Goal: Information Seeking & Learning: Learn about a topic

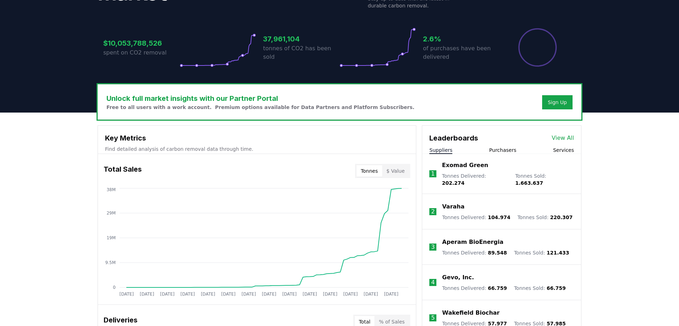
scroll to position [144, 0]
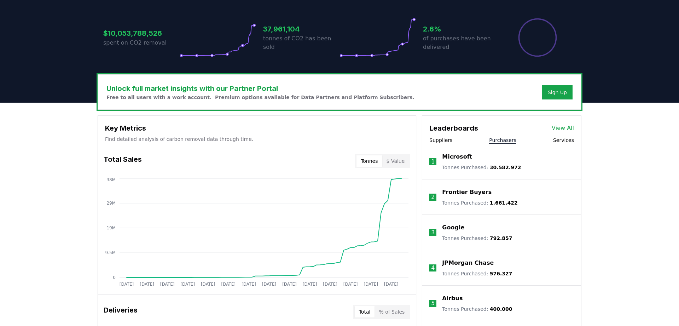
click at [499, 140] on button "Purchasers" at bounding box center [502, 140] width 27 height 7
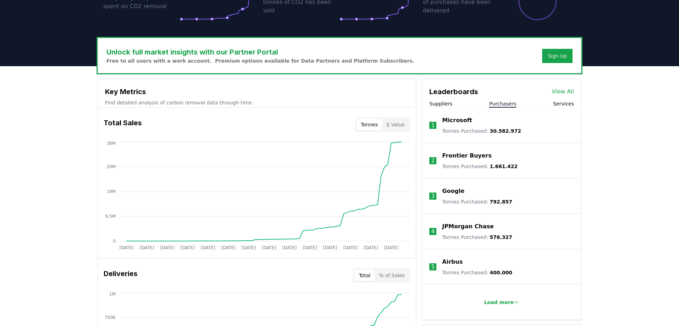
scroll to position [289, 0]
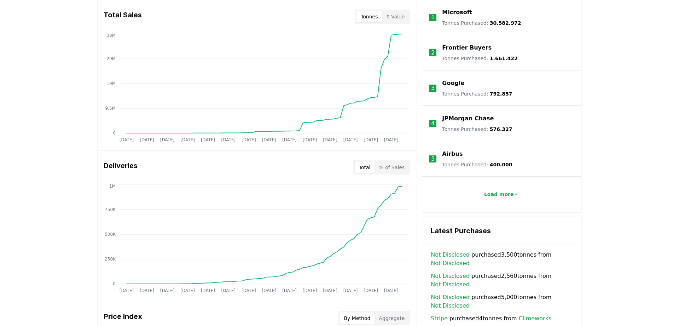
click at [394, 167] on button "% of Sales" at bounding box center [392, 167] width 34 height 11
click at [367, 166] on button "Total" at bounding box center [365, 167] width 20 height 11
click at [398, 16] on button "$ Value" at bounding box center [395, 16] width 27 height 11
click at [373, 14] on button "Tonnes" at bounding box center [368, 16] width 25 height 11
click at [481, 18] on div "Microsoft Tonnes Purchased : 30.582.972" at bounding box center [481, 17] width 79 height 18
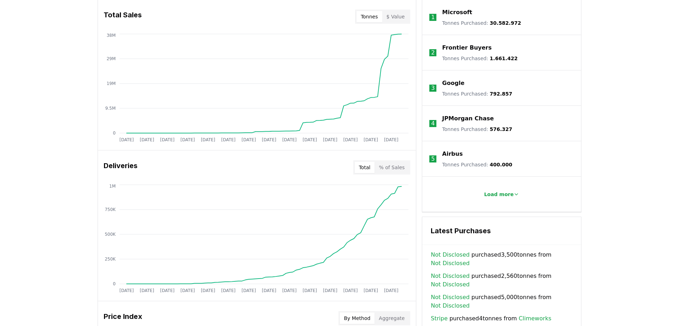
click at [403, 168] on button "% of Sales" at bounding box center [392, 167] width 34 height 11
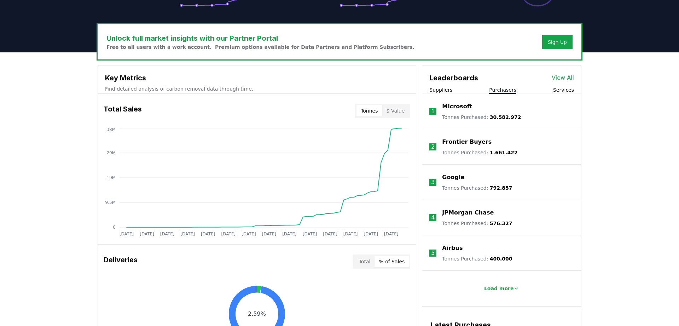
scroll to position [180, 0]
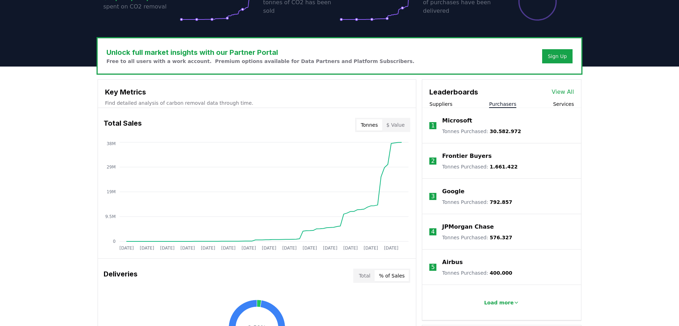
click at [442, 104] on button "Suppliers" at bounding box center [440, 103] width 23 height 7
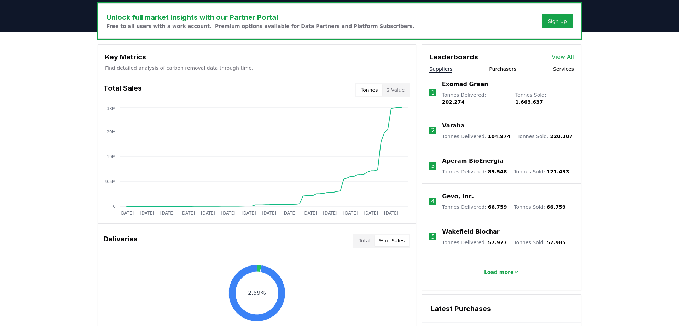
scroll to position [216, 0]
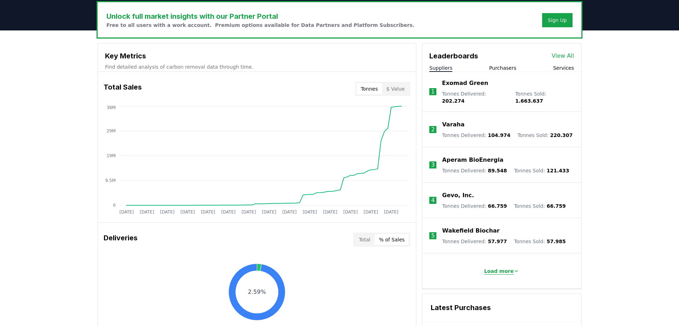
click at [504, 267] on p "Load more" at bounding box center [499, 270] width 30 height 7
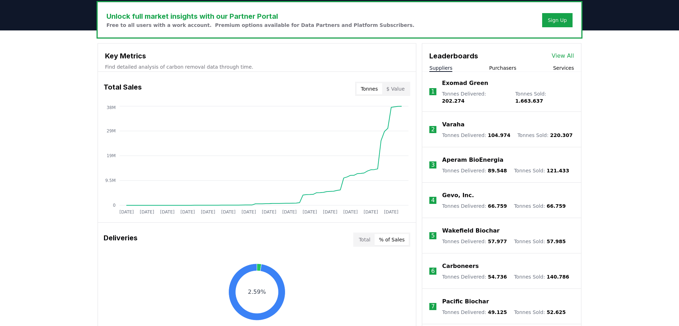
click at [563, 53] on link "View All" at bounding box center [563, 56] width 22 height 8
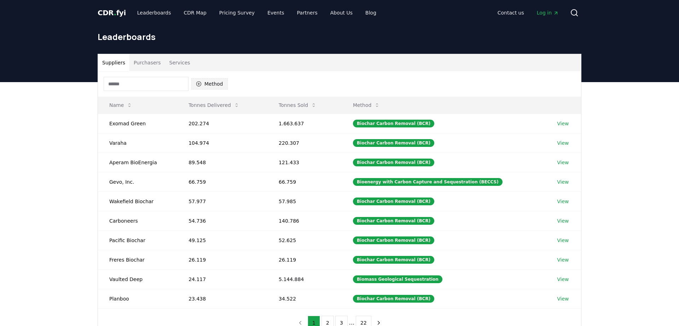
click at [205, 83] on button "Method" at bounding box center [209, 83] width 36 height 11
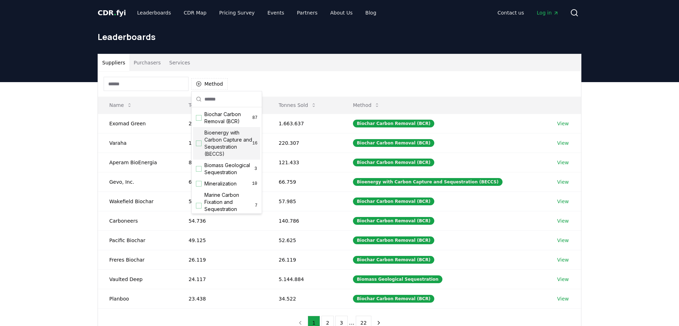
click at [223, 143] on span "Bioenergy with Carbon Capture and Sequestration (BECCS)" at bounding box center [228, 143] width 48 height 28
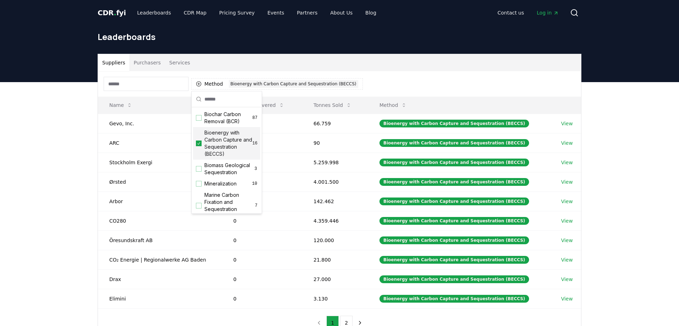
click at [223, 143] on span "Bioenergy with Carbon Capture and Sequestration (BECCS)" at bounding box center [228, 143] width 48 height 28
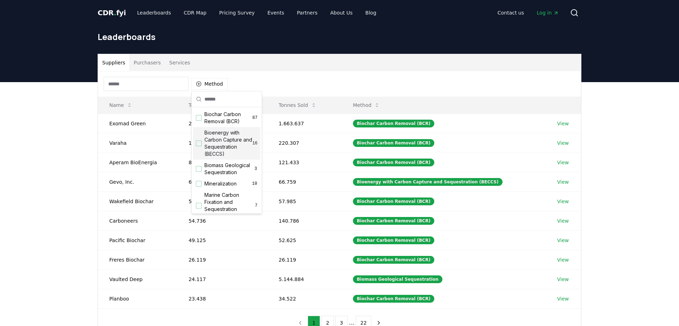
click at [366, 26] on div "Leaderboards" at bounding box center [339, 39] width 495 height 28
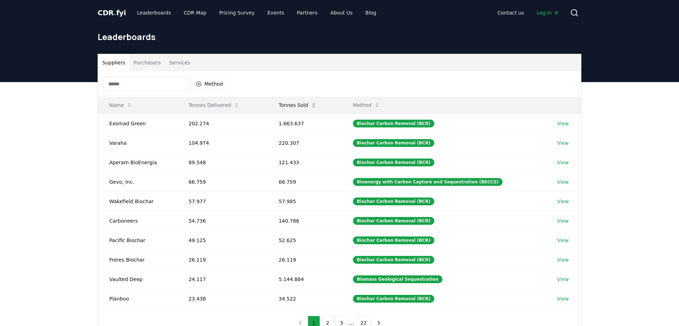
click at [300, 104] on button "Tonnes Sold" at bounding box center [297, 105] width 49 height 14
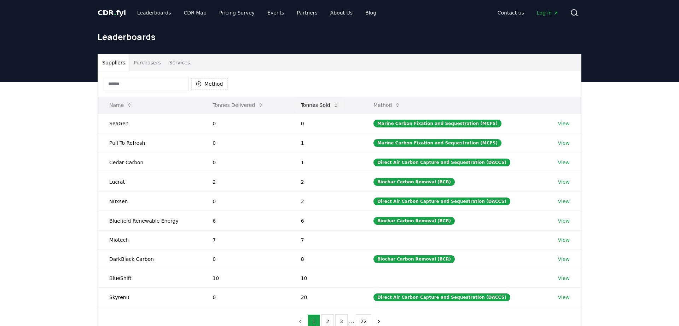
click at [317, 103] on button "Tonnes Sold" at bounding box center [319, 105] width 49 height 14
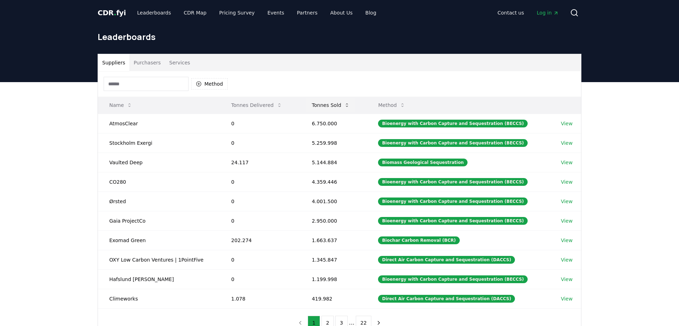
click at [332, 103] on button "Tonnes Sold" at bounding box center [330, 105] width 49 height 14
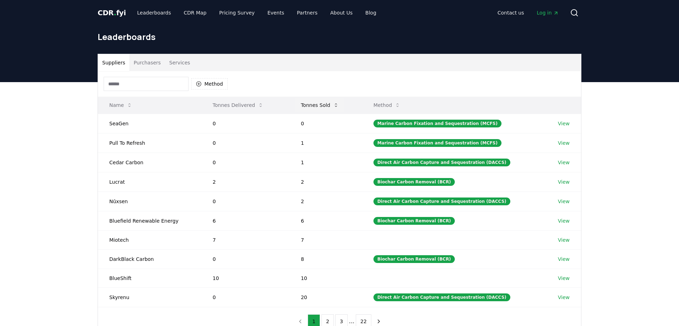
click at [332, 103] on button "Tonnes Sold" at bounding box center [319, 105] width 49 height 14
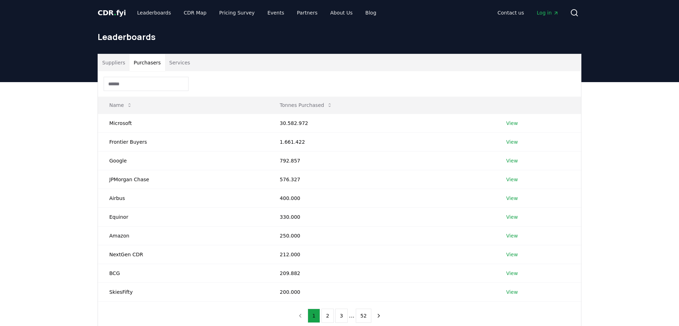
click at [147, 63] on button "Purchasers" at bounding box center [147, 62] width 36 height 17
click at [313, 104] on button "Tonnes Purchased" at bounding box center [306, 105] width 64 height 14
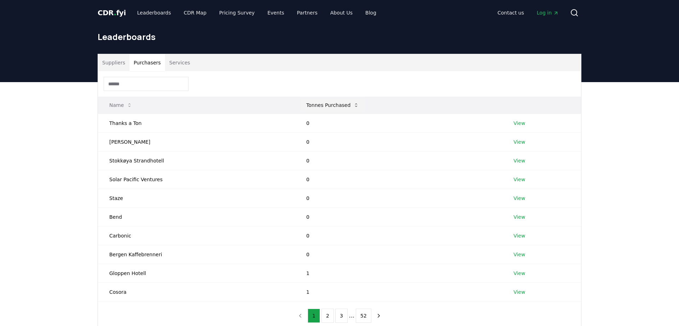
click at [313, 104] on button "Tonnes Purchased" at bounding box center [333, 105] width 64 height 14
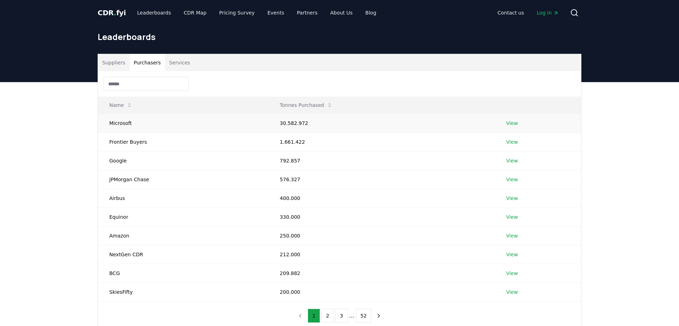
click at [510, 123] on link "View" at bounding box center [512, 123] width 12 height 7
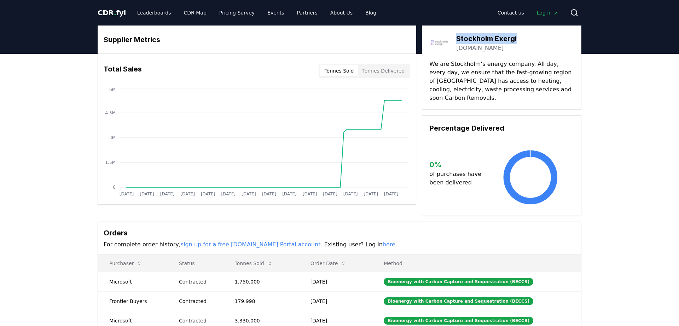
drag, startPoint x: 519, startPoint y: 37, endPoint x: 458, endPoint y: 38, distance: 61.2
click at [458, 38] on div "Stockholm Exergi stockholmexergi.se" at bounding box center [501, 43] width 145 height 20
click at [484, 85] on p "We are Stockholm’s energy company. All day, every day, we ensure that the fast-…" at bounding box center [501, 81] width 145 height 42
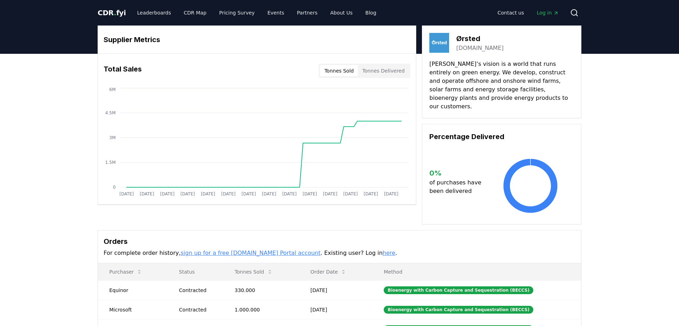
click at [475, 50] on link "[DOMAIN_NAME]" at bounding box center [479, 48] width 47 height 8
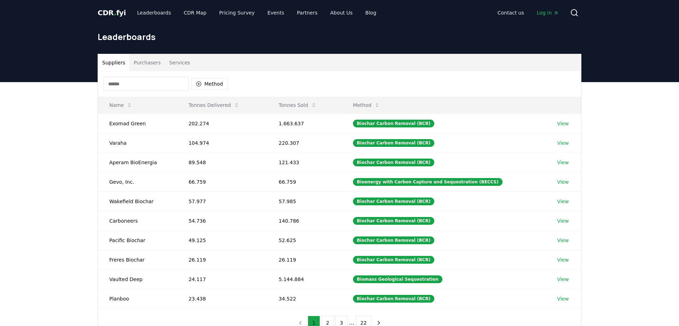
click at [168, 62] on button "Services" at bounding box center [179, 62] width 29 height 17
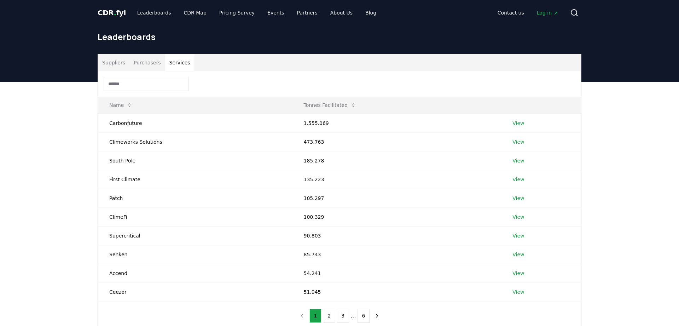
click at [141, 63] on button "Purchasers" at bounding box center [147, 62] width 36 height 17
click at [183, 62] on button "Services" at bounding box center [179, 62] width 29 height 17
click at [147, 60] on button "Purchasers" at bounding box center [147, 62] width 36 height 17
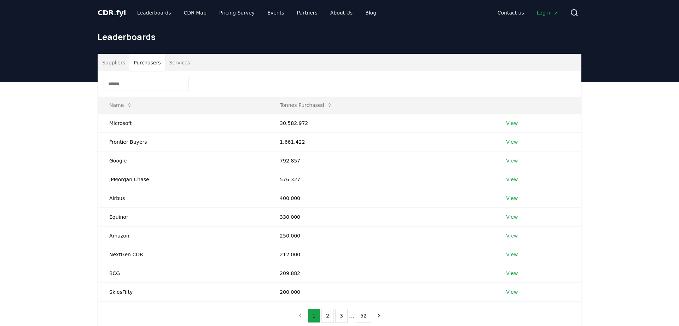
click at [190, 67] on div "Suppliers Purchasers Services" at bounding box center [339, 62] width 483 height 17
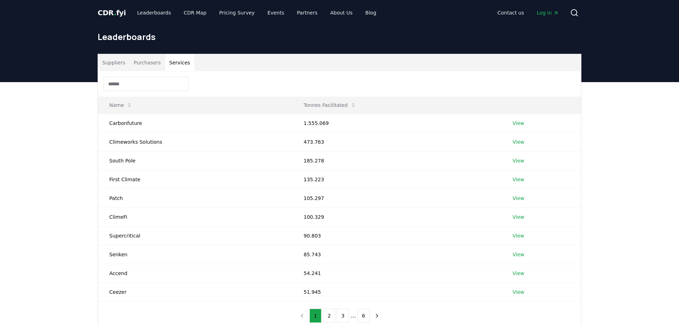
click at [176, 67] on button "Services" at bounding box center [179, 62] width 29 height 17
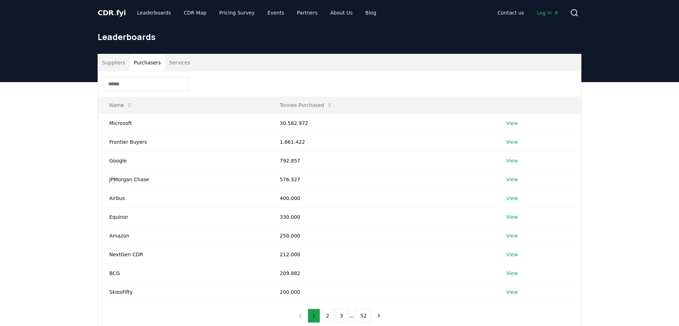
click at [149, 66] on button "Purchasers" at bounding box center [147, 62] width 36 height 17
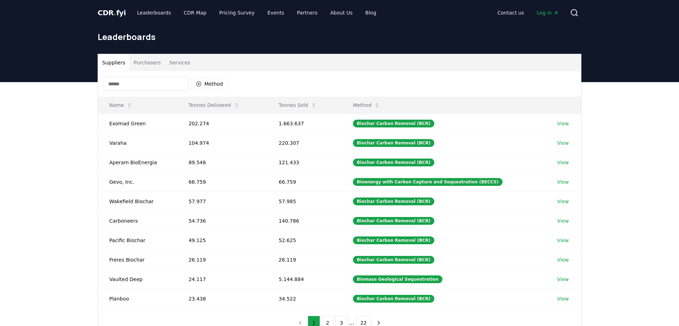
click at [117, 65] on button "Suppliers" at bounding box center [113, 62] width 31 height 17
click at [295, 108] on button "Tonnes Sold" at bounding box center [297, 105] width 49 height 14
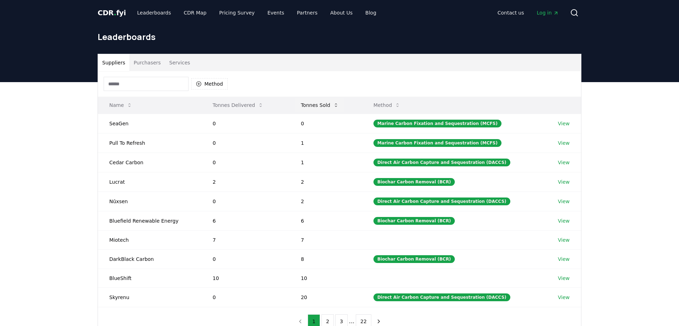
click at [321, 103] on button "Tonnes Sold" at bounding box center [319, 105] width 49 height 14
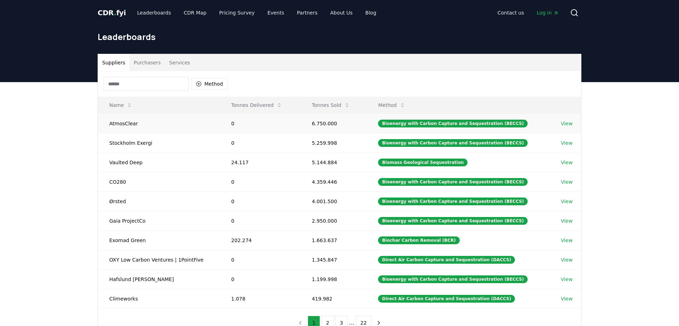
click at [564, 123] on link "View" at bounding box center [567, 123] width 12 height 7
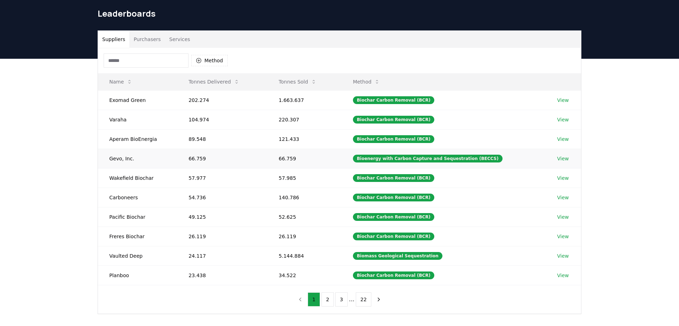
scroll to position [36, 0]
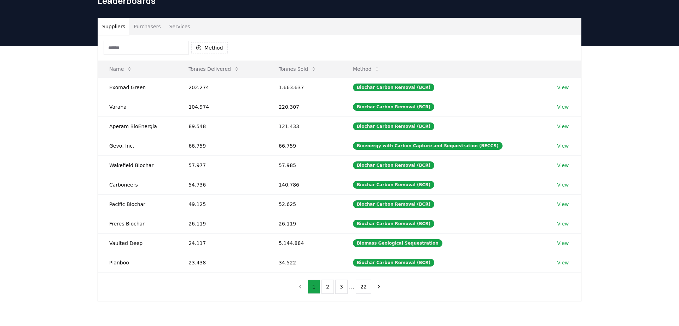
click at [109, 21] on button "Suppliers" at bounding box center [113, 26] width 31 height 17
click at [297, 70] on button "Tonnes Sold" at bounding box center [297, 69] width 49 height 14
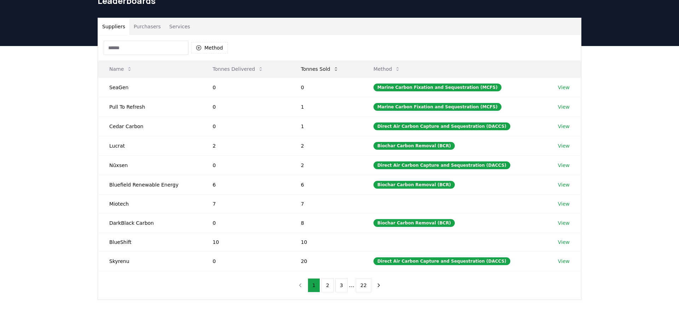
click at [300, 70] on button "Tonnes Sold" at bounding box center [319, 69] width 49 height 14
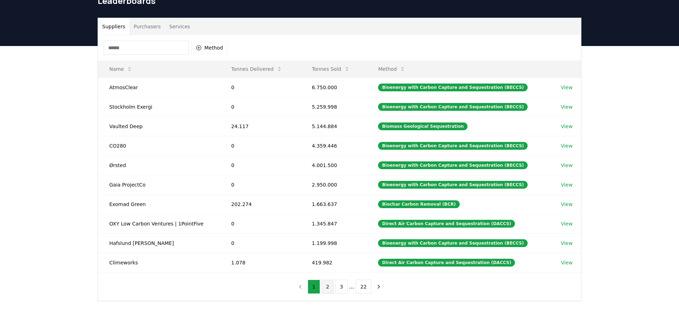
click at [330, 287] on button "2" at bounding box center [327, 286] width 12 height 14
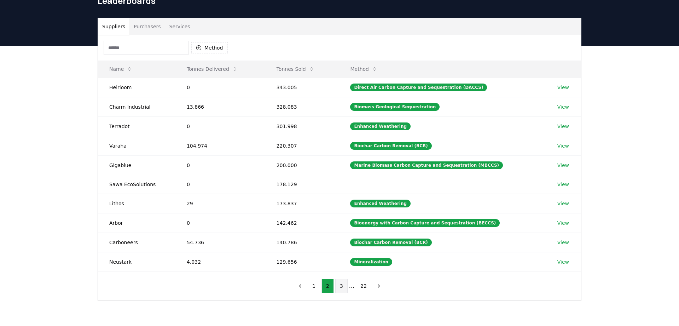
click at [342, 284] on button "3" at bounding box center [341, 286] width 12 height 14
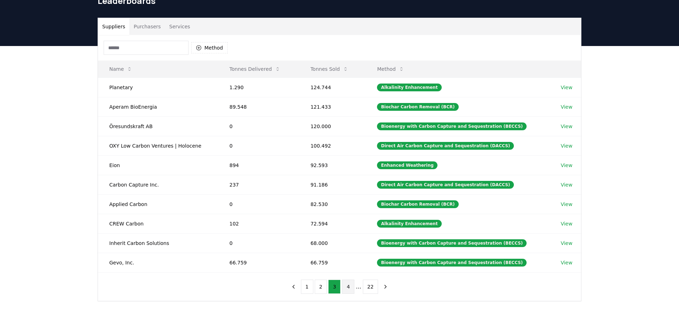
click at [351, 286] on button "4" at bounding box center [348, 286] width 12 height 14
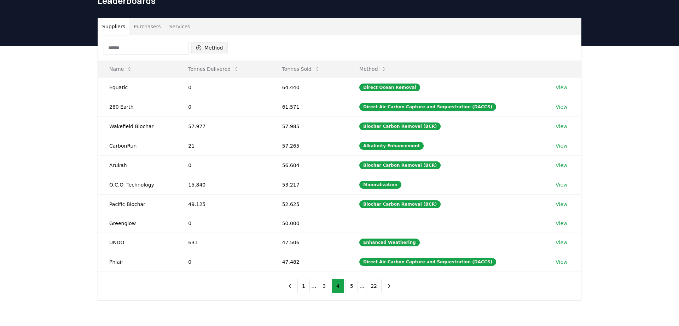
click at [213, 50] on button "Method" at bounding box center [209, 47] width 36 height 11
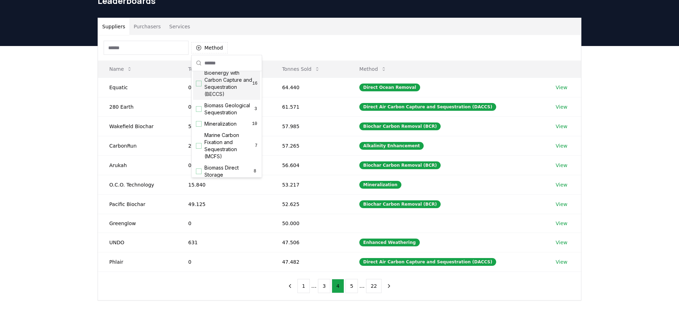
scroll to position [0, 0]
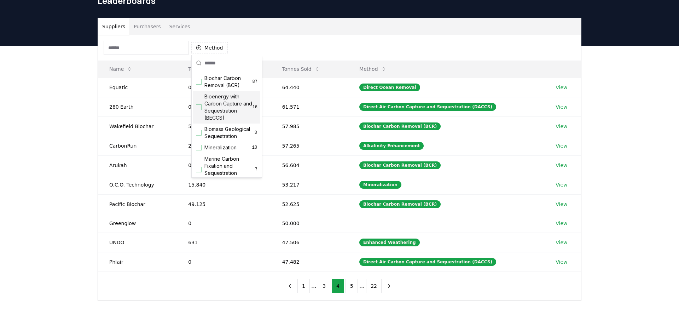
click at [329, 15] on div "Leaderboards" at bounding box center [339, 3] width 495 height 28
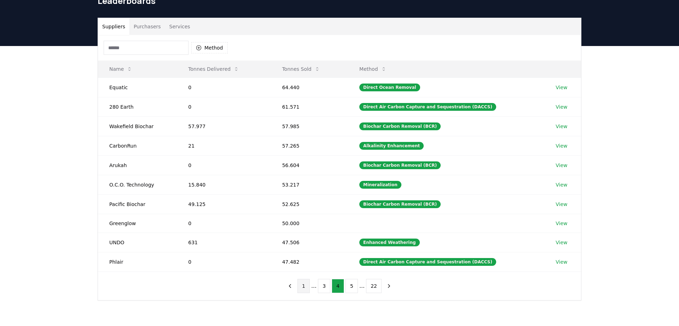
click at [306, 288] on button "1" at bounding box center [303, 286] width 12 height 14
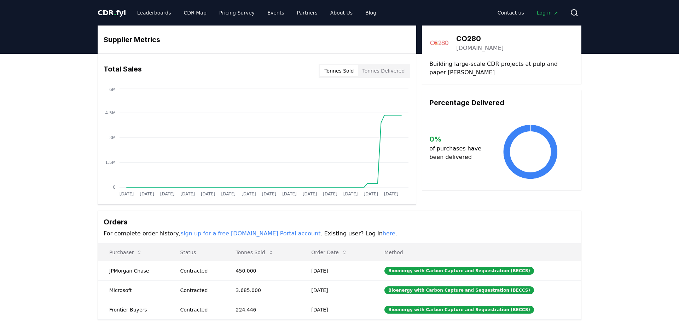
click at [466, 48] on link "[DOMAIN_NAME]" at bounding box center [479, 48] width 47 height 8
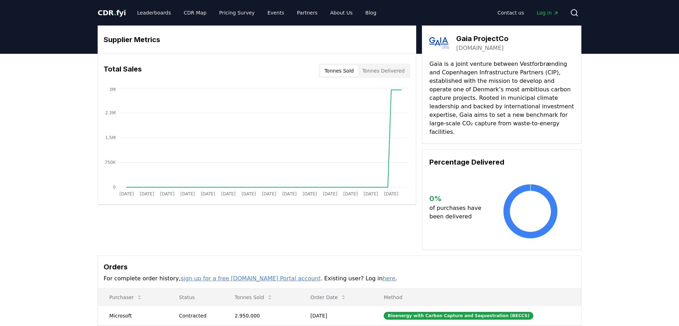
click at [471, 48] on link "gaia-ccs.dk" at bounding box center [479, 48] width 47 height 8
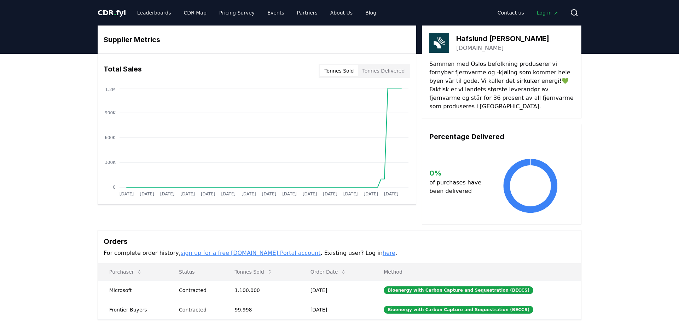
click at [464, 46] on link "hafslund.no" at bounding box center [479, 48] width 47 height 8
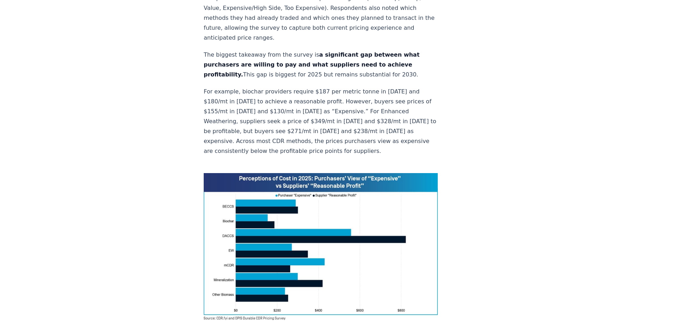
scroll to position [397, 0]
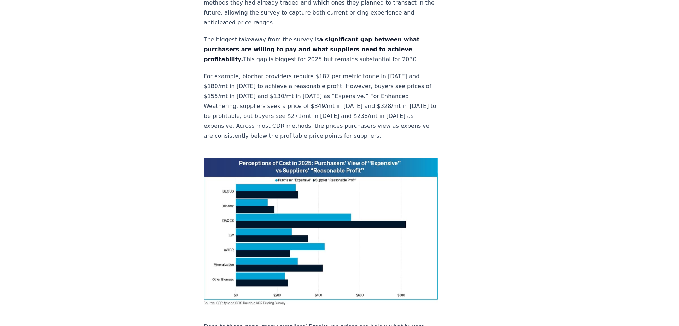
click at [336, 158] on img at bounding box center [321, 231] width 234 height 147
click at [321, 158] on img at bounding box center [321, 231] width 234 height 147
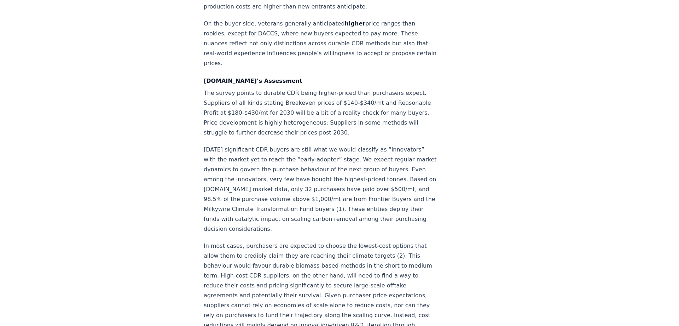
scroll to position [974, 0]
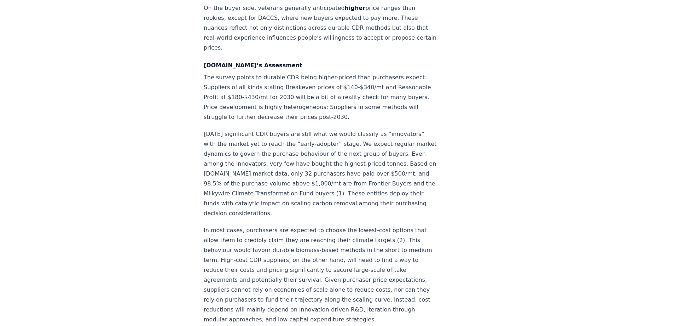
click at [301, 178] on p "[DATE] significant CDR buyers are still what we would classify as “innovators” …" at bounding box center [321, 173] width 234 height 89
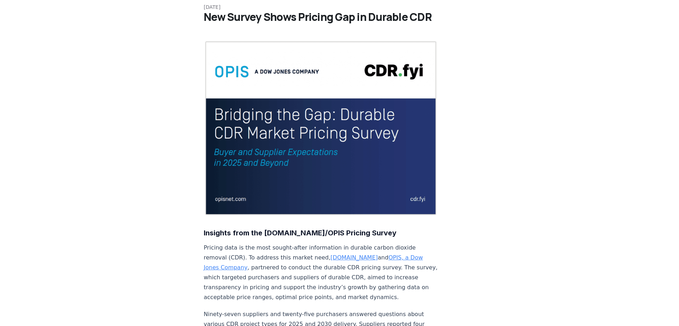
scroll to position [0, 0]
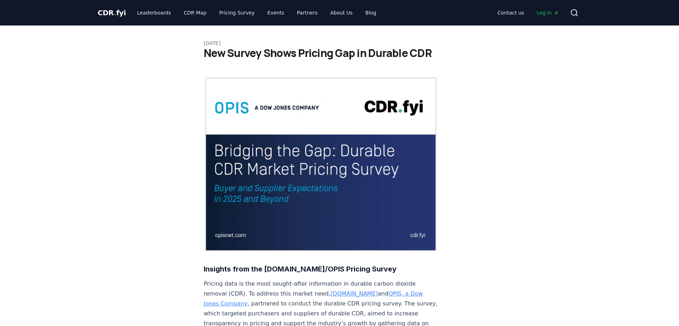
click at [267, 265] on strong "Insights from the [DOMAIN_NAME]/OPIS Pricing Survey" at bounding box center [300, 269] width 193 height 8
click at [382, 290] on link "OPIS, a Dow Jones Company" at bounding box center [313, 298] width 219 height 17
